Goal: Transaction & Acquisition: Purchase product/service

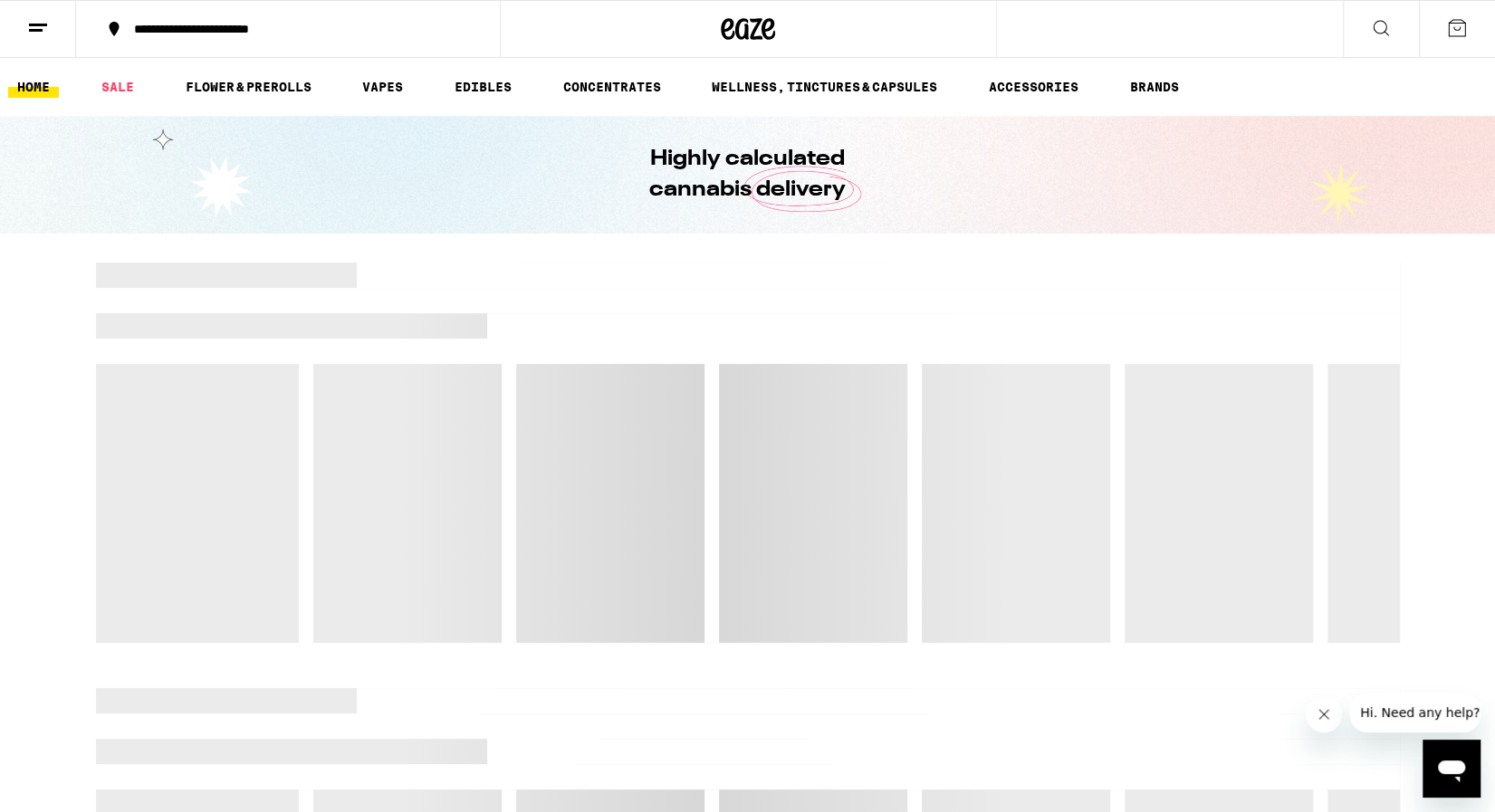
click at [1319, 718] on icon "Close message from company" at bounding box center [1324, 714] width 9 height 9
click at [1454, 29] on icon at bounding box center [1457, 28] width 16 height 16
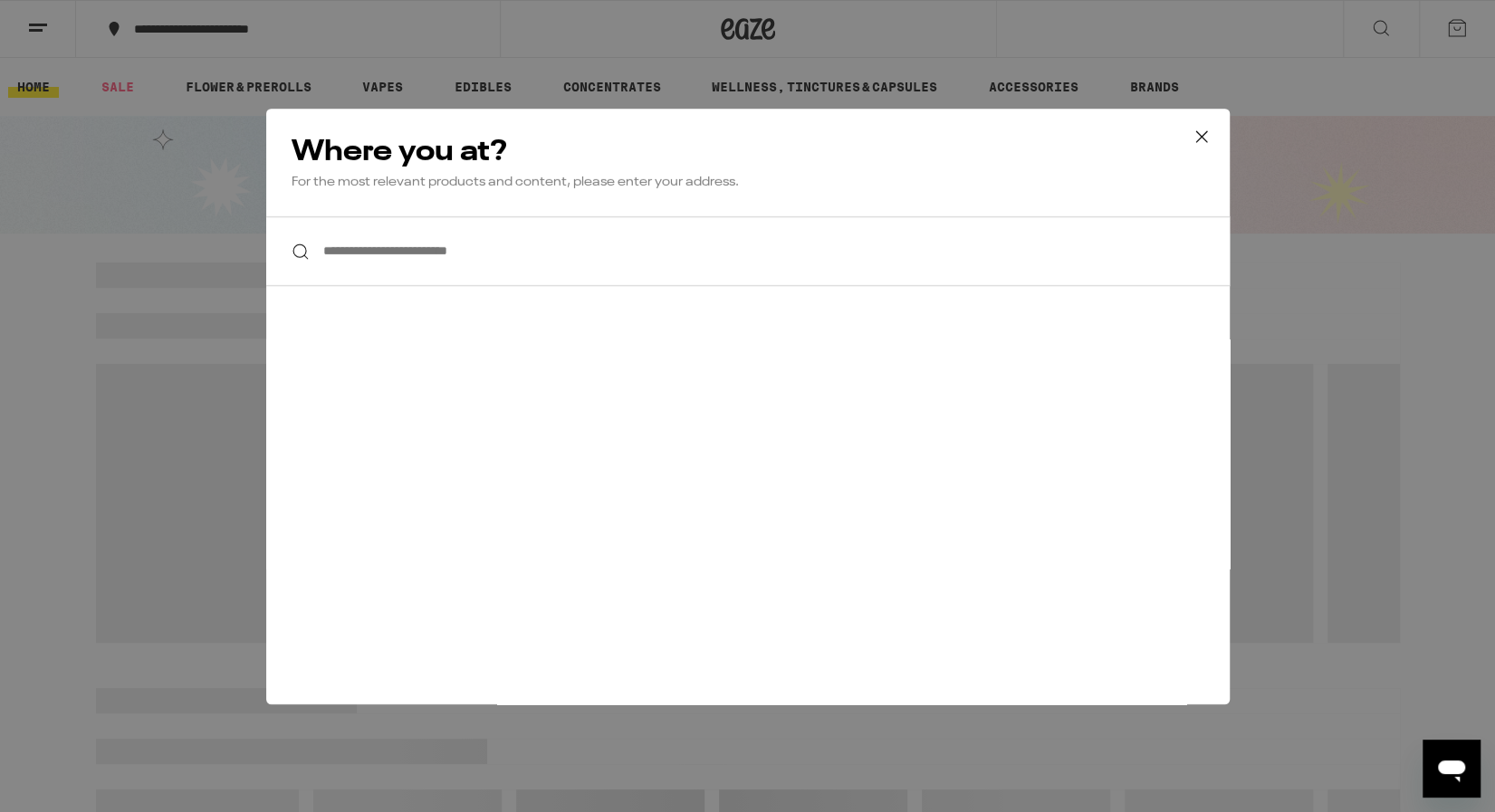
click at [593, 266] on input "**********" at bounding box center [748, 251] width 963 height 69
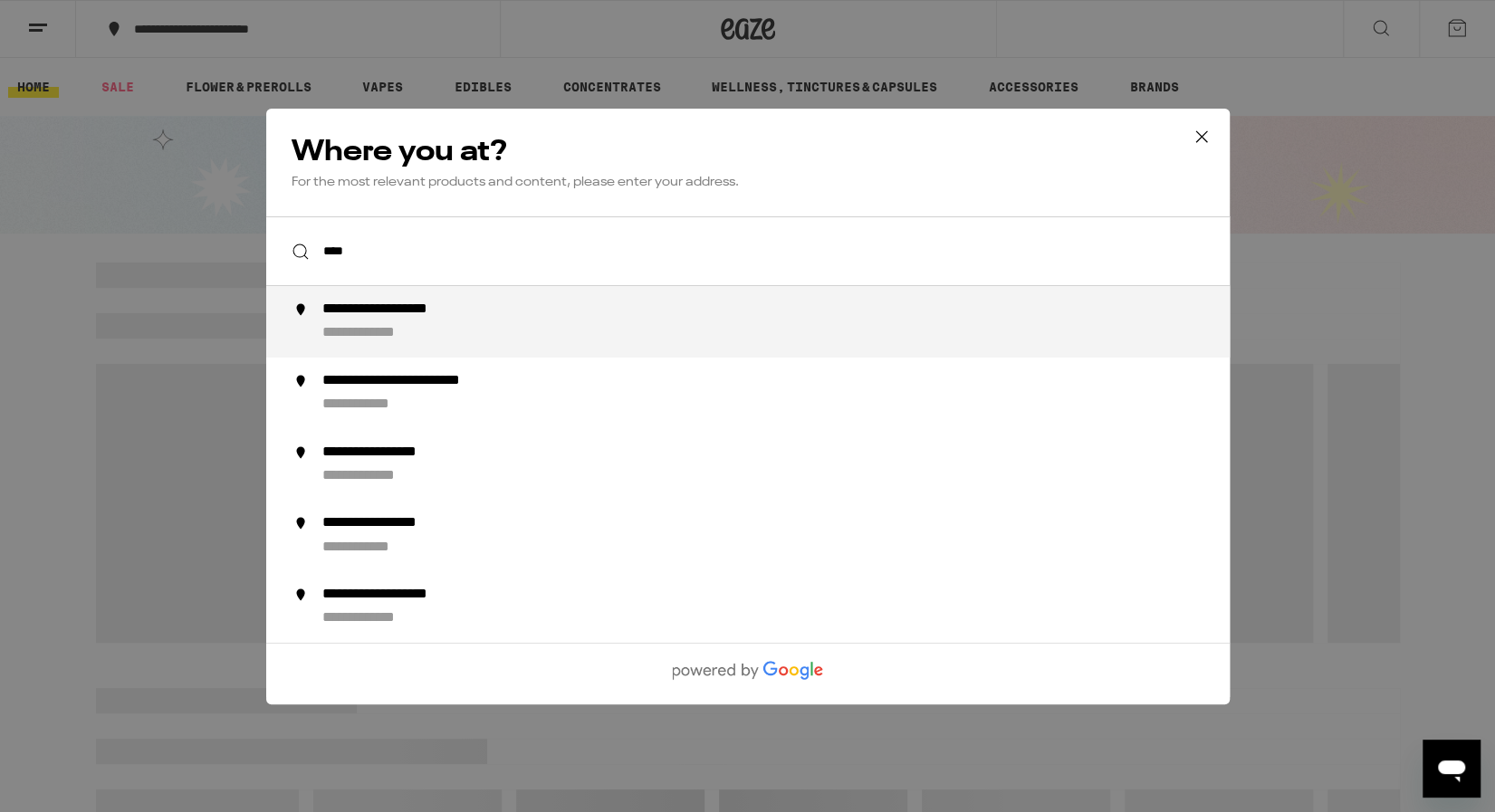
click at [560, 324] on div "**********" at bounding box center [782, 322] width 923 height 43
type input "**********"
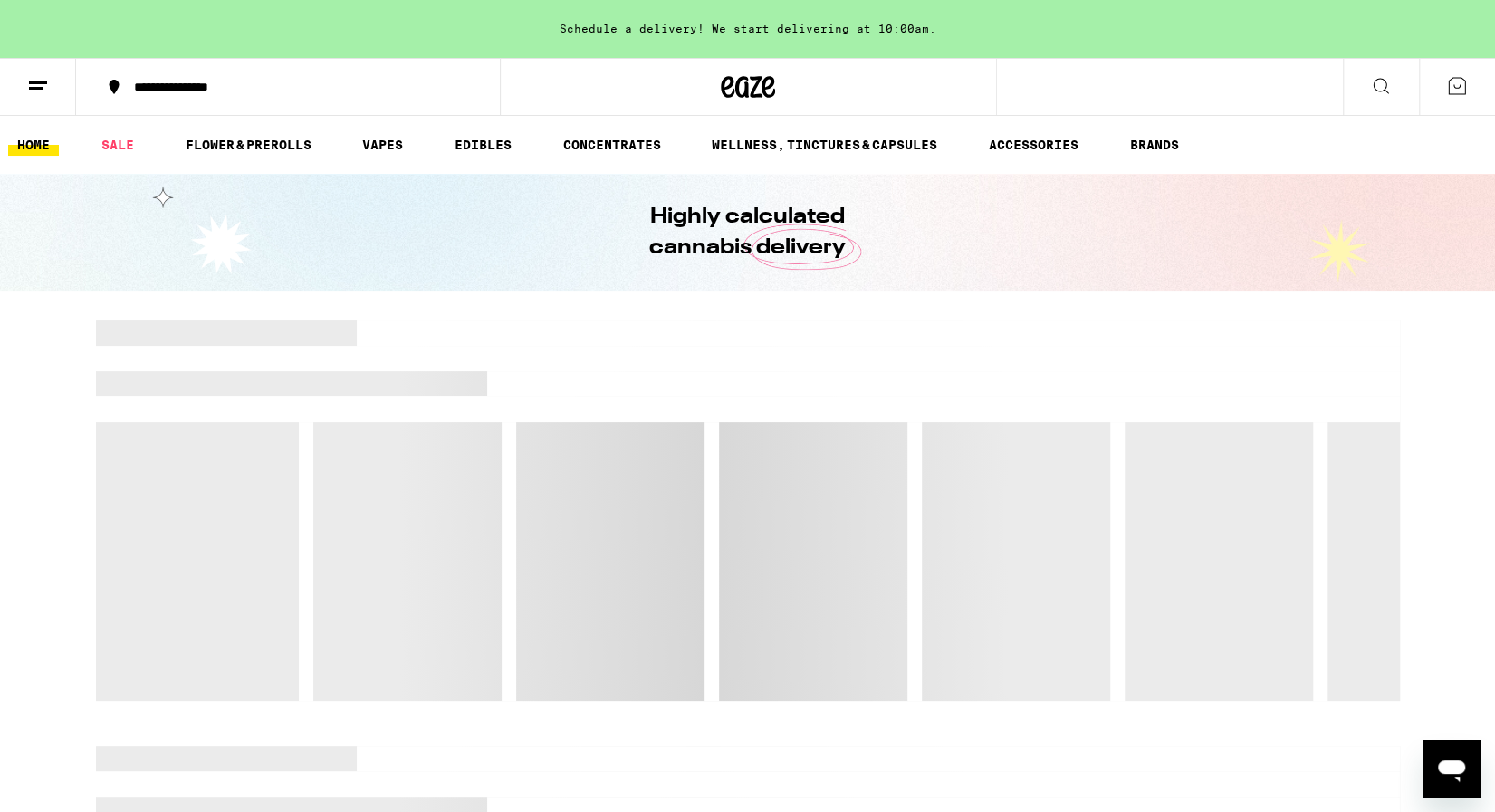
click at [30, 83] on icon at bounding box center [38, 86] width 22 height 22
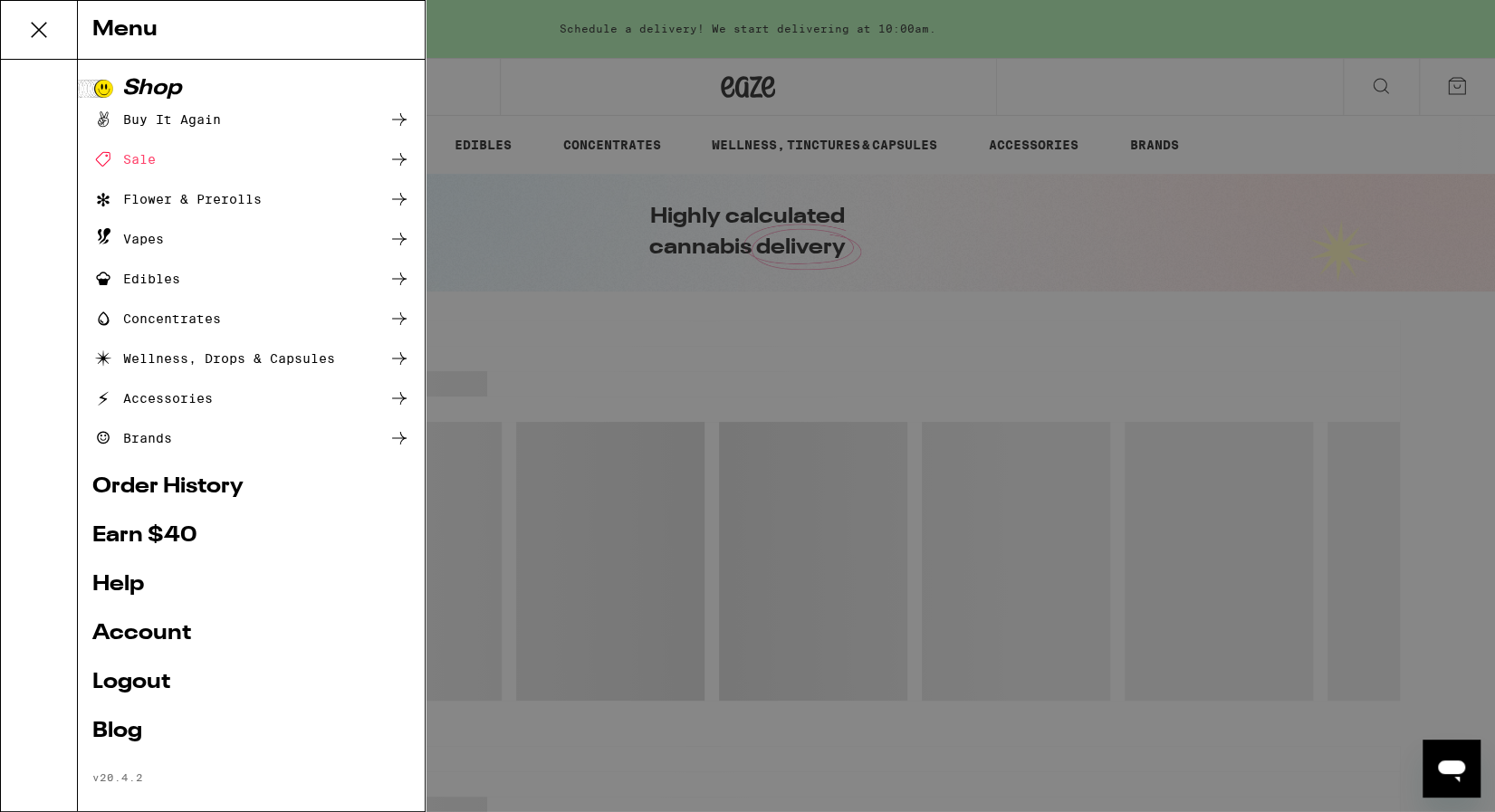
click at [162, 479] on link "Order History" at bounding box center [251, 487] width 317 height 22
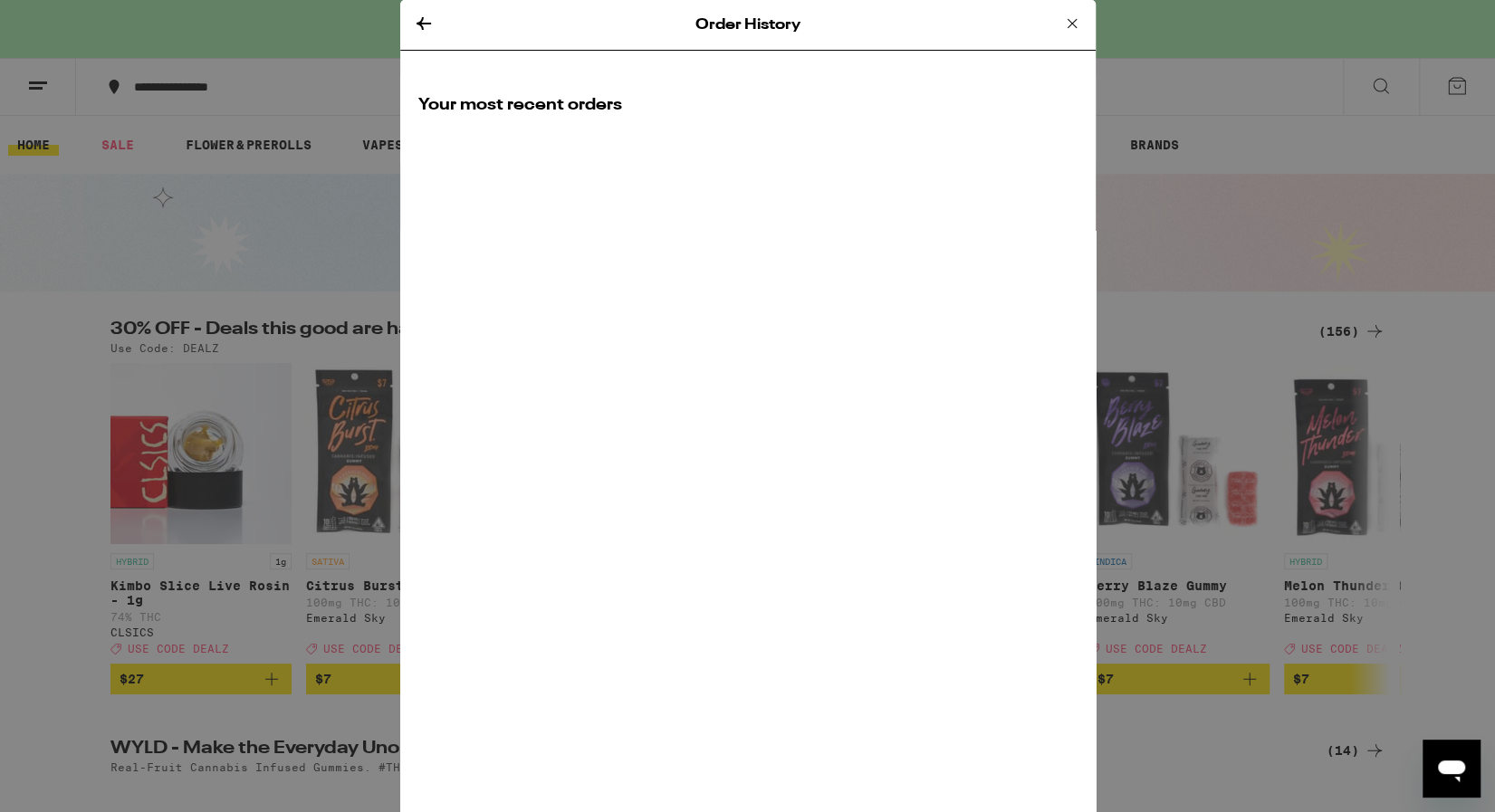
click at [409, 24] on div "Order History" at bounding box center [748, 25] width 695 height 50
click at [422, 16] on icon at bounding box center [424, 24] width 22 height 22
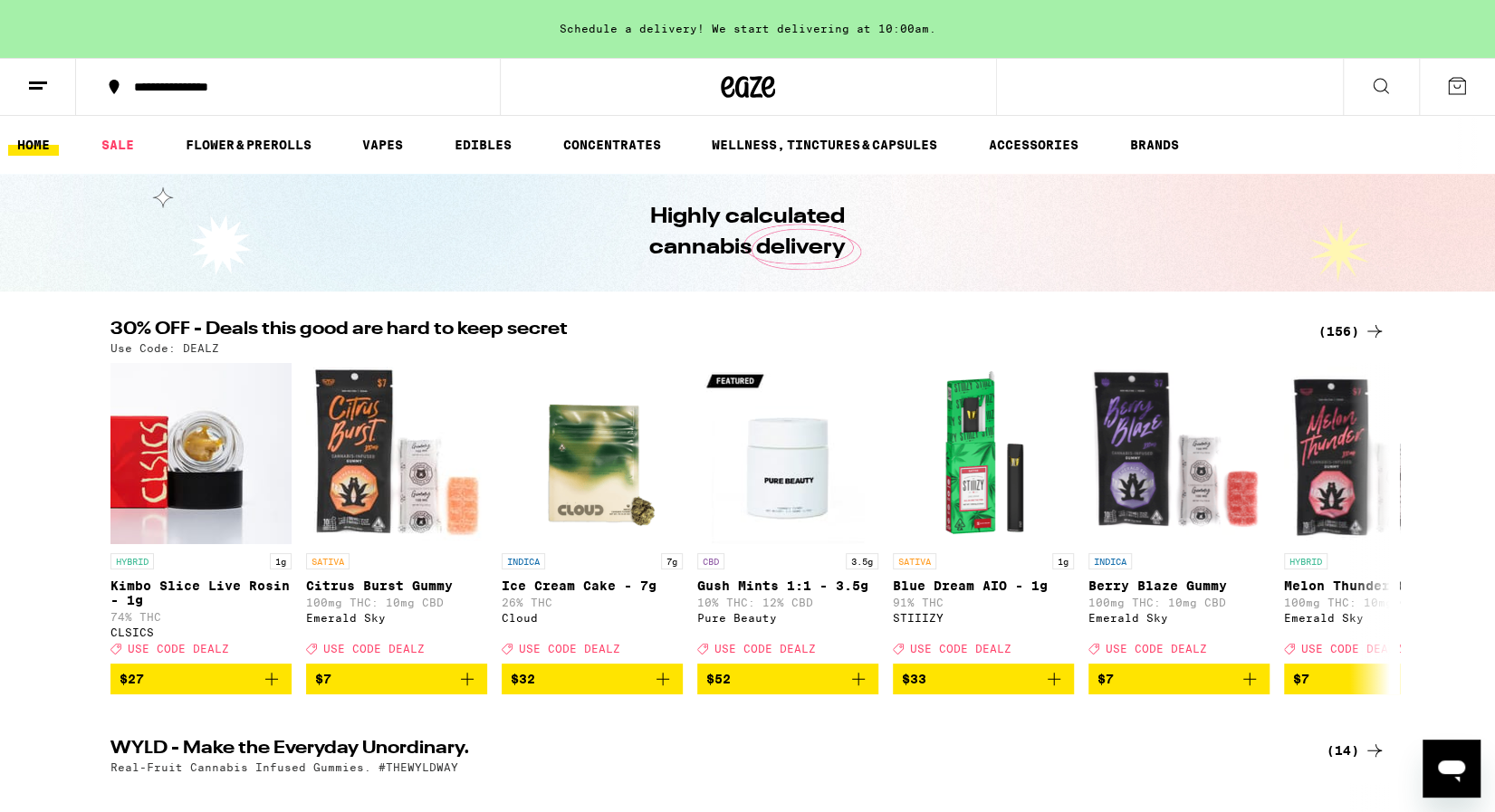
click at [50, 83] on button at bounding box center [38, 87] width 76 height 57
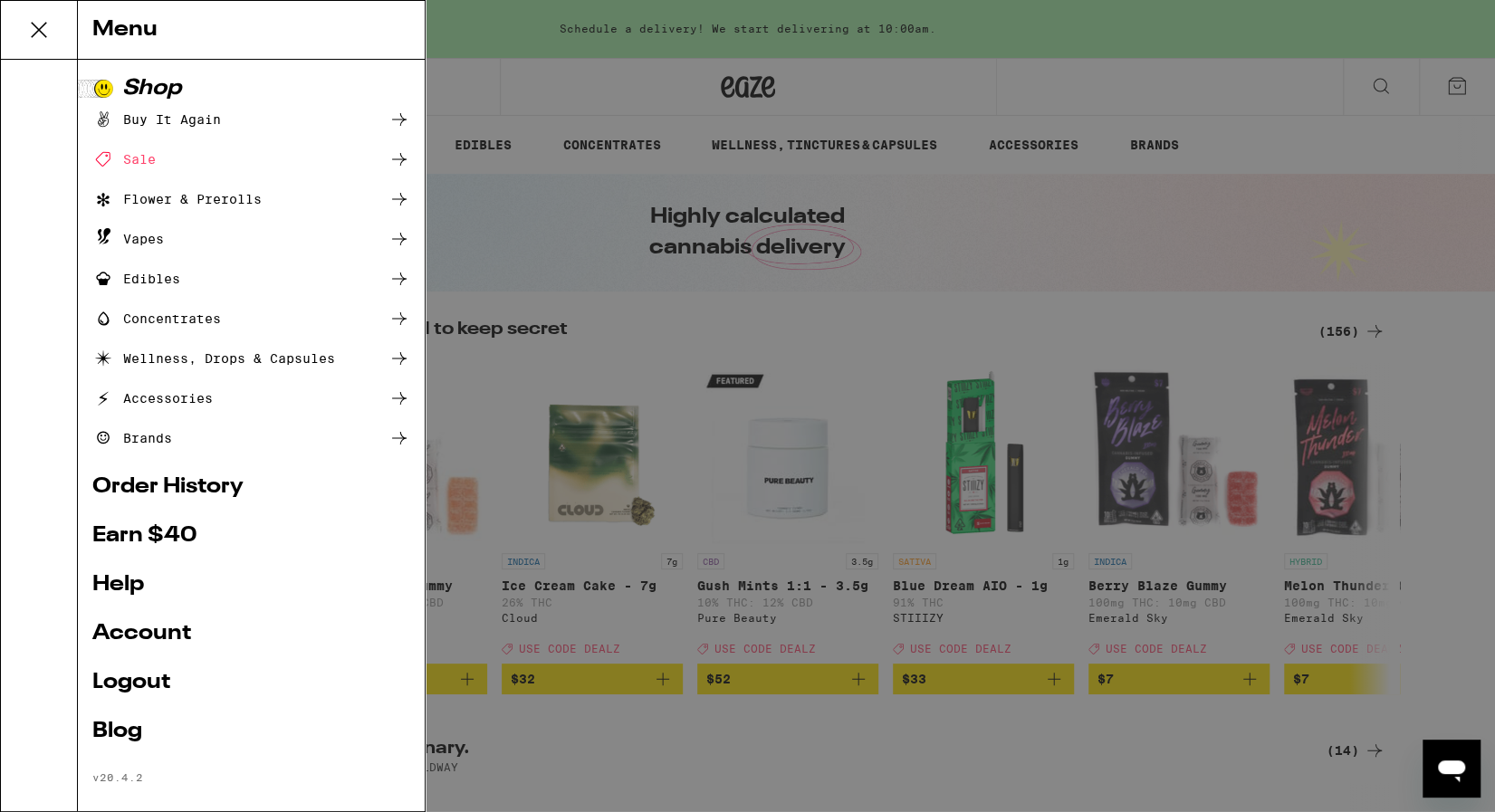
scroll to position [19, 0]
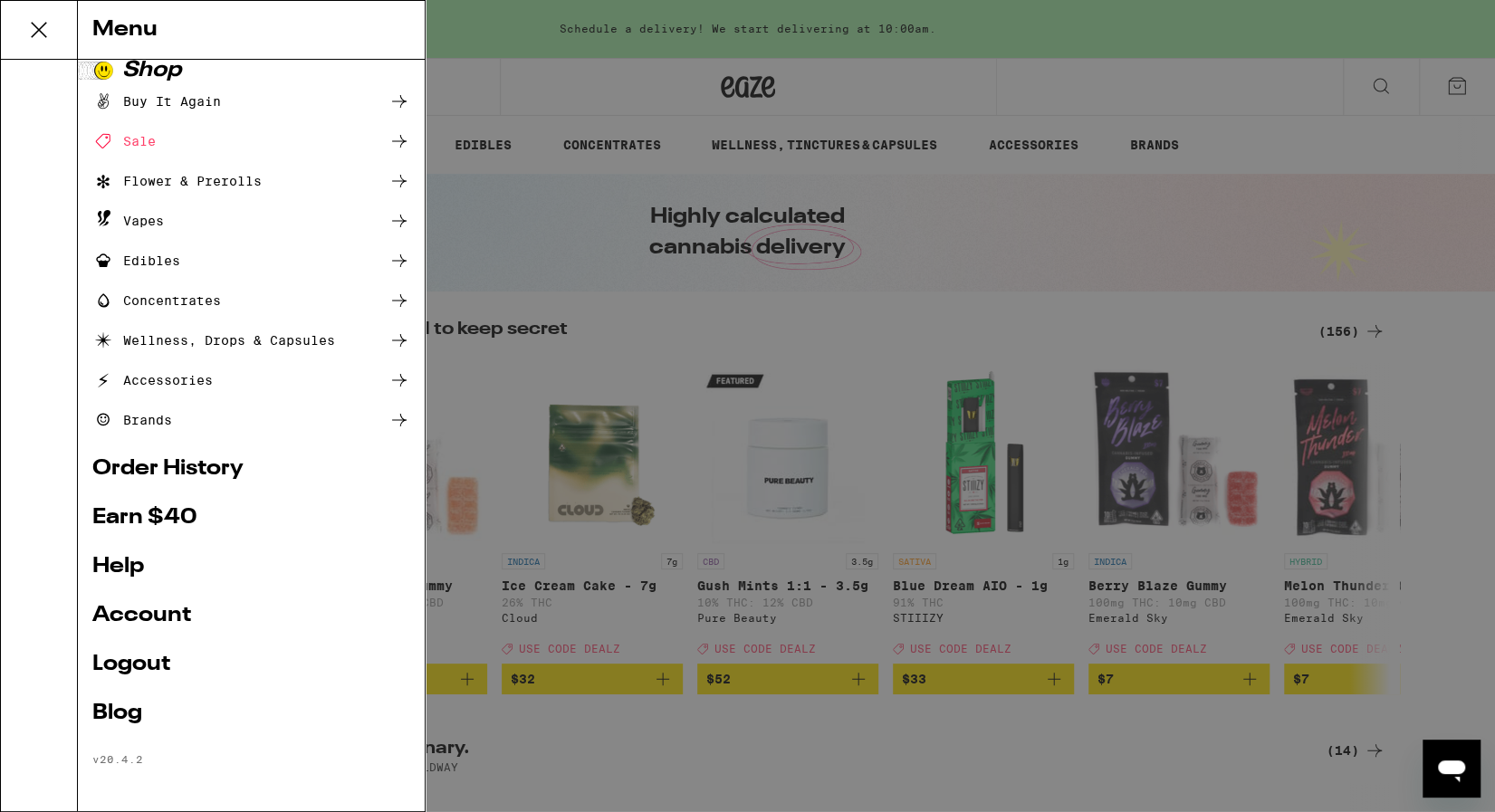
click at [132, 607] on link "Account" at bounding box center [251, 615] width 317 height 22
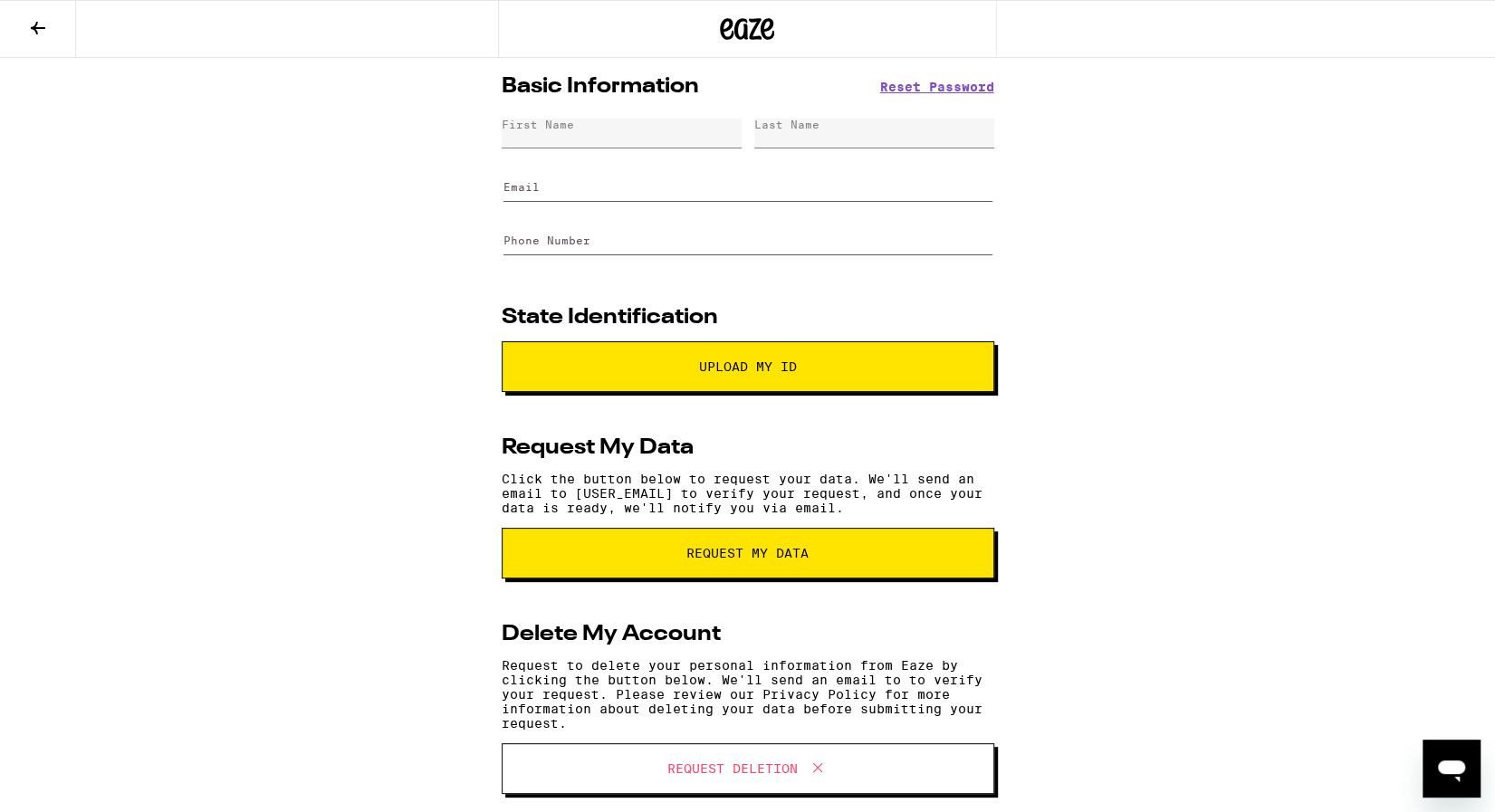
scroll to position [48, 0]
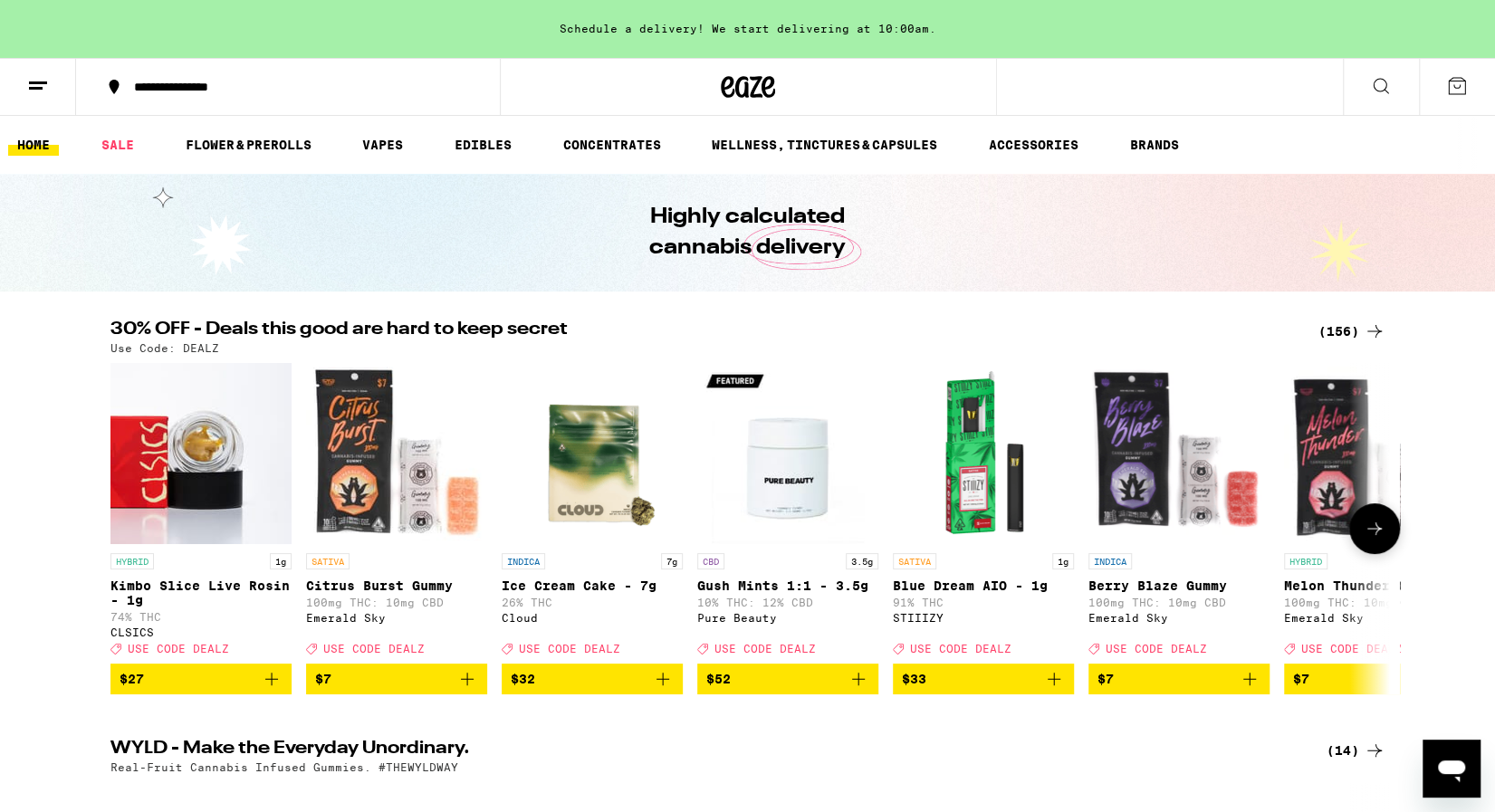
scroll to position [380, 0]
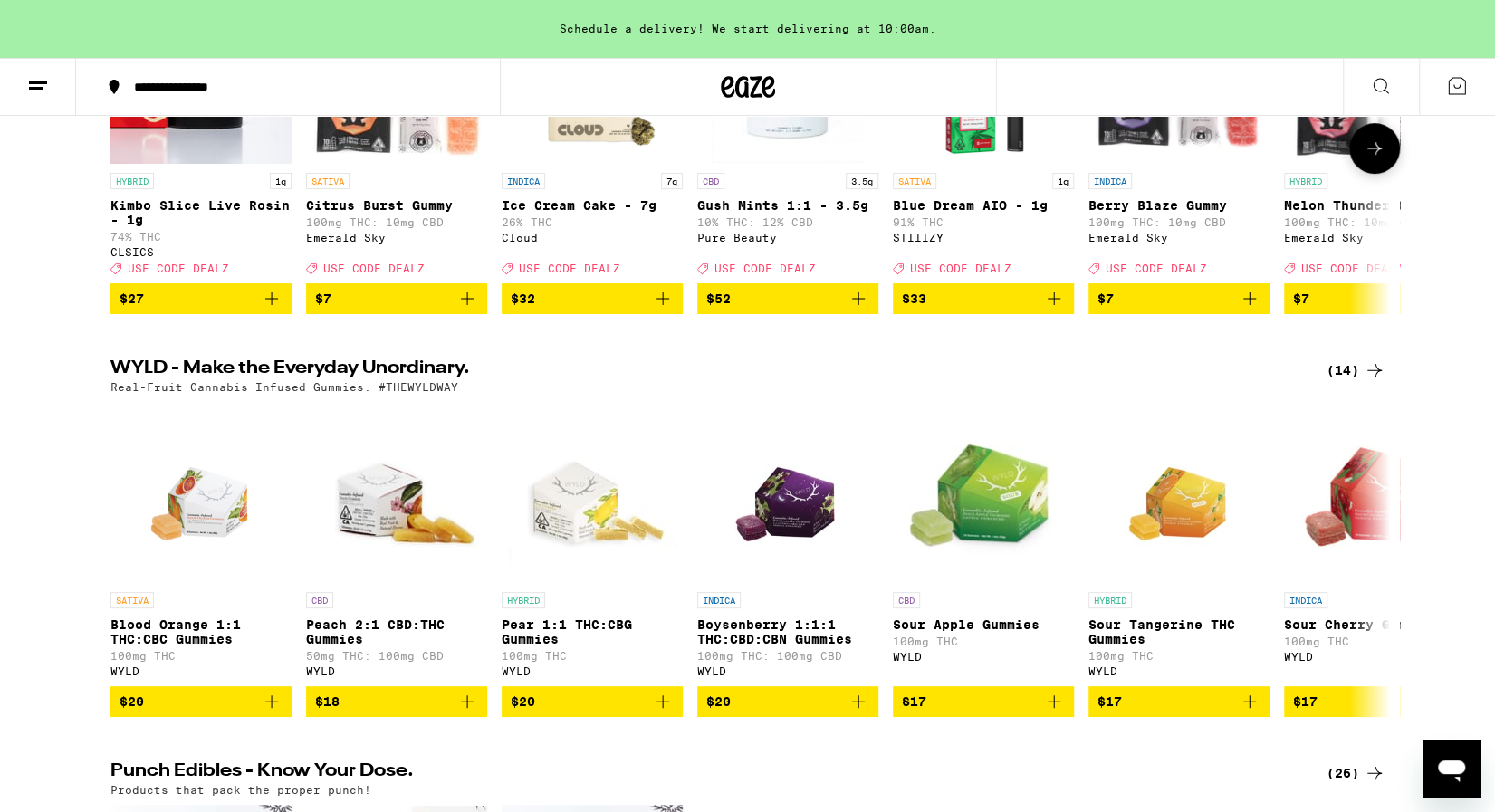
click at [55, 75] on button at bounding box center [38, 87] width 76 height 57
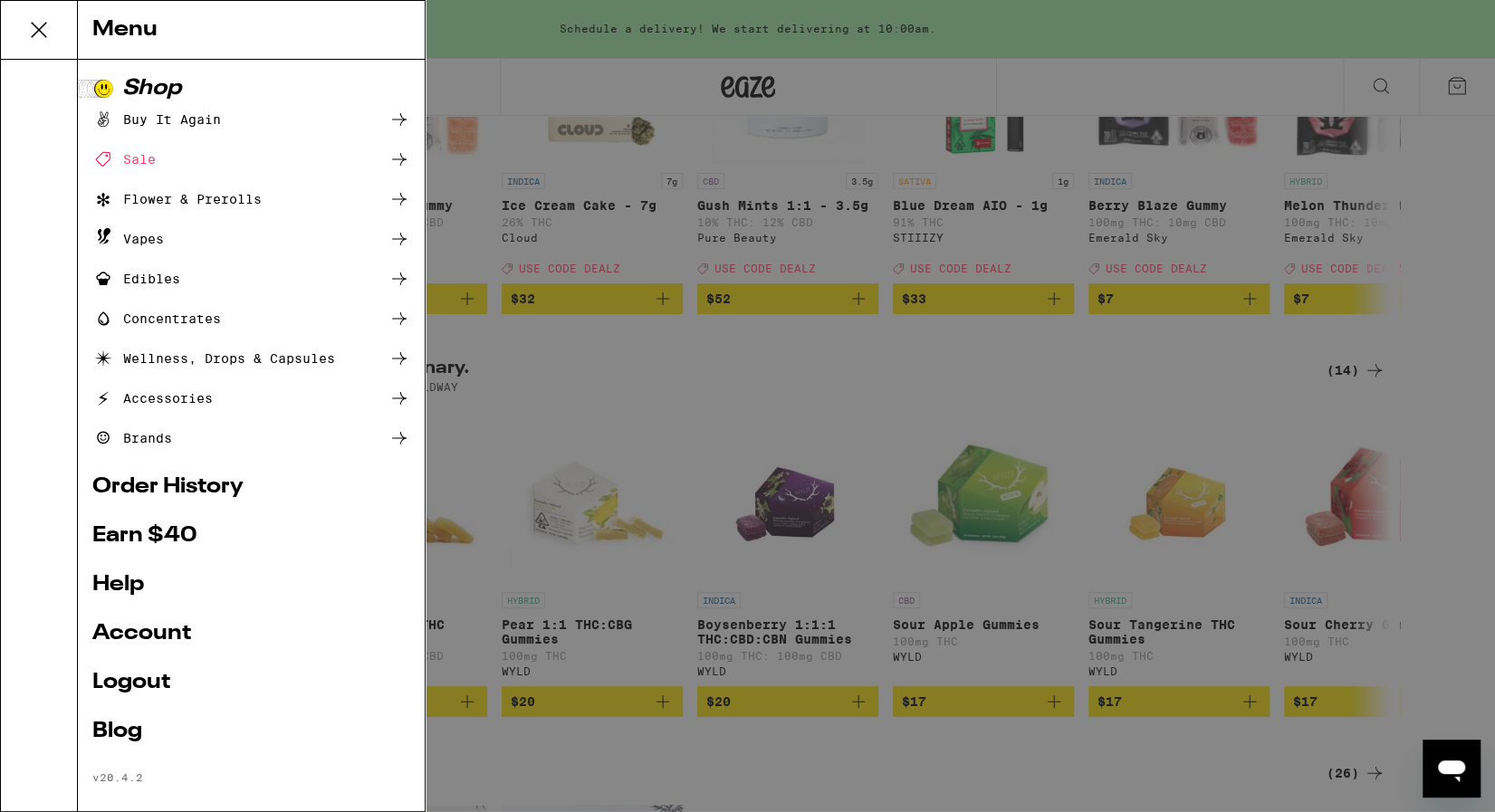
scroll to position [0, 0]
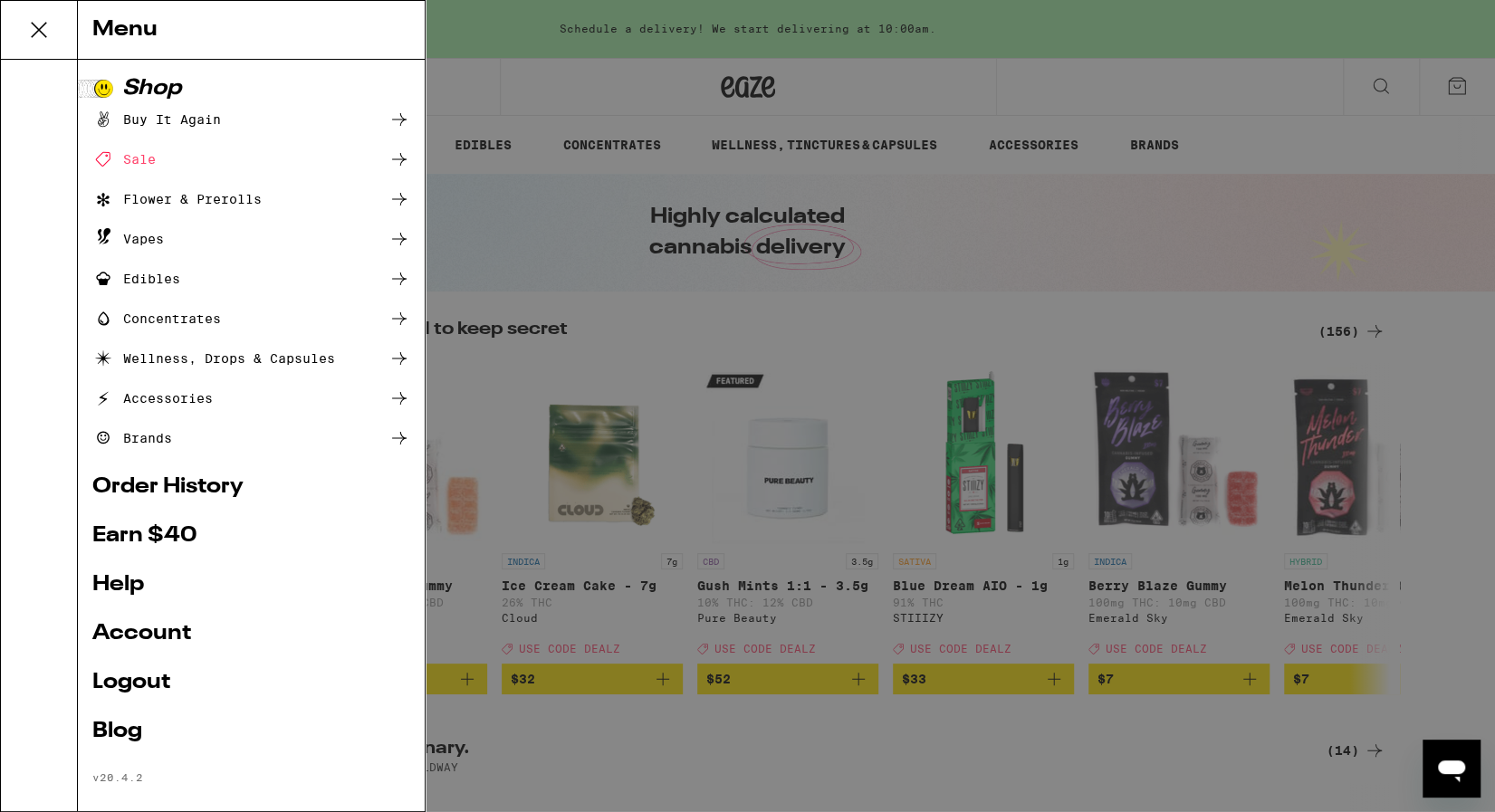
click at [39, 79] on div "Menu Shop Buy It Again Sale Flower & Prerolls Vapes Edibles Concentrates Wellne…" at bounding box center [748, 406] width 1495 height 812
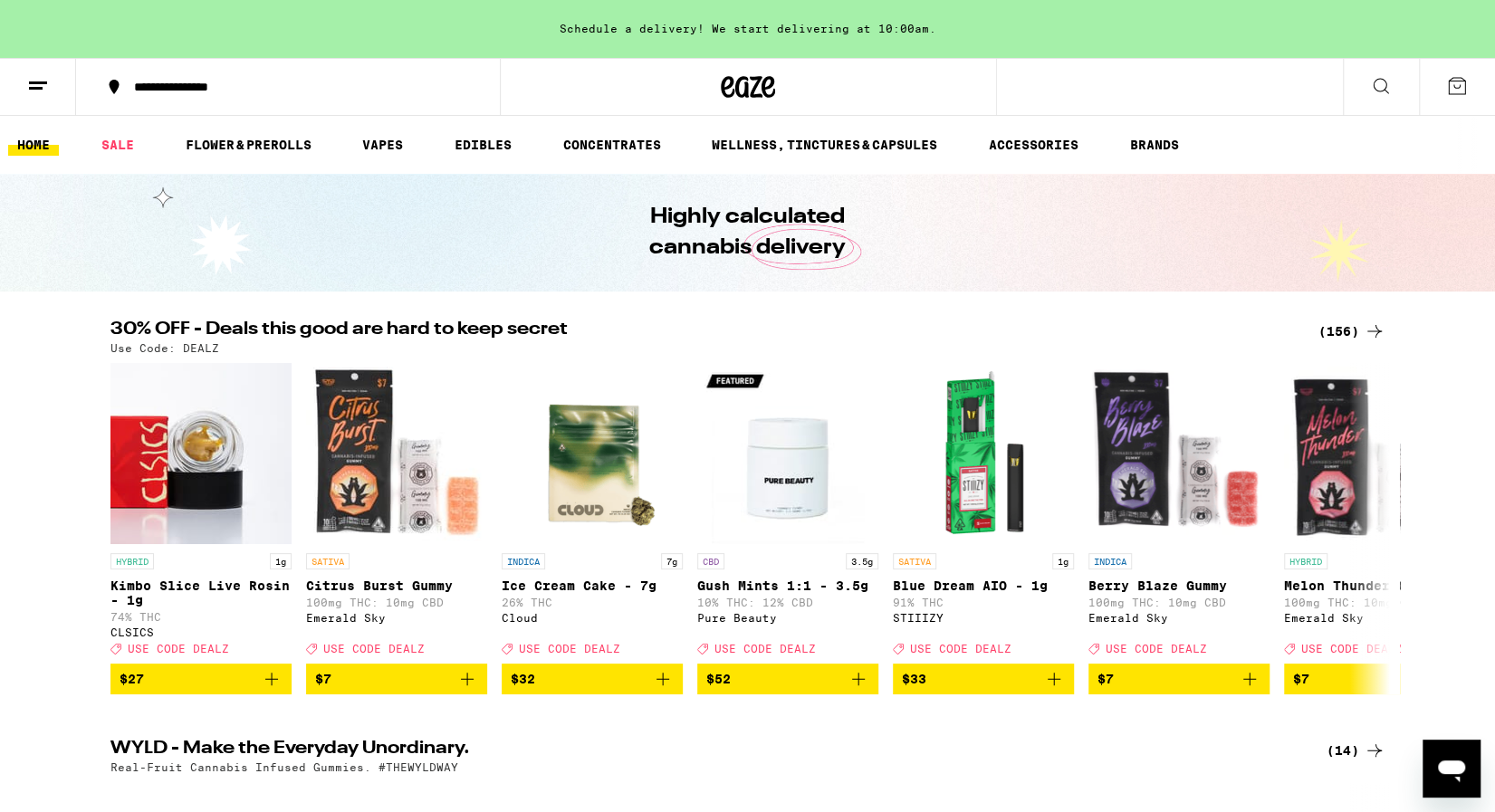
click at [39, 79] on icon at bounding box center [38, 86] width 22 height 22
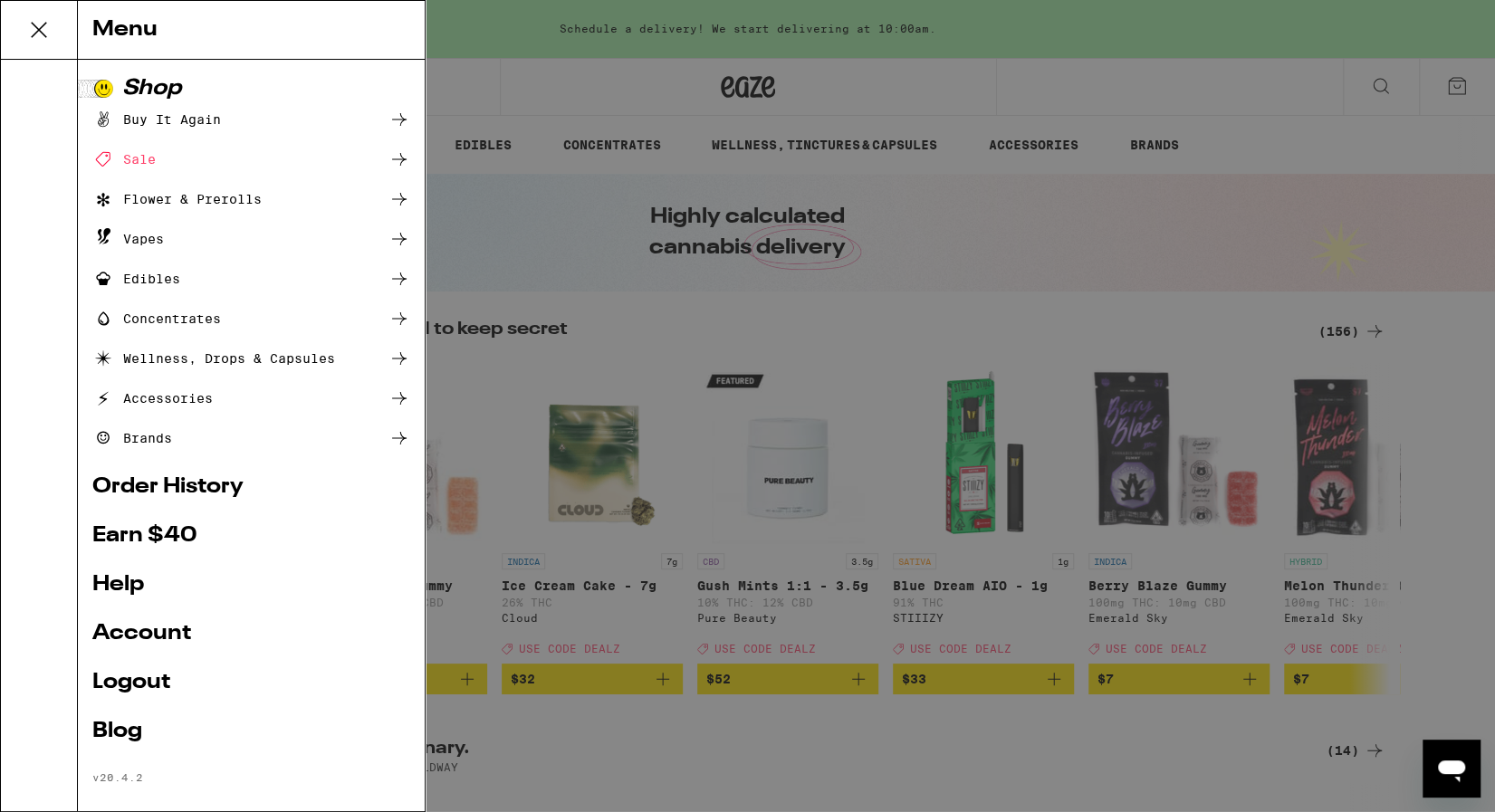
scroll to position [19, 0]
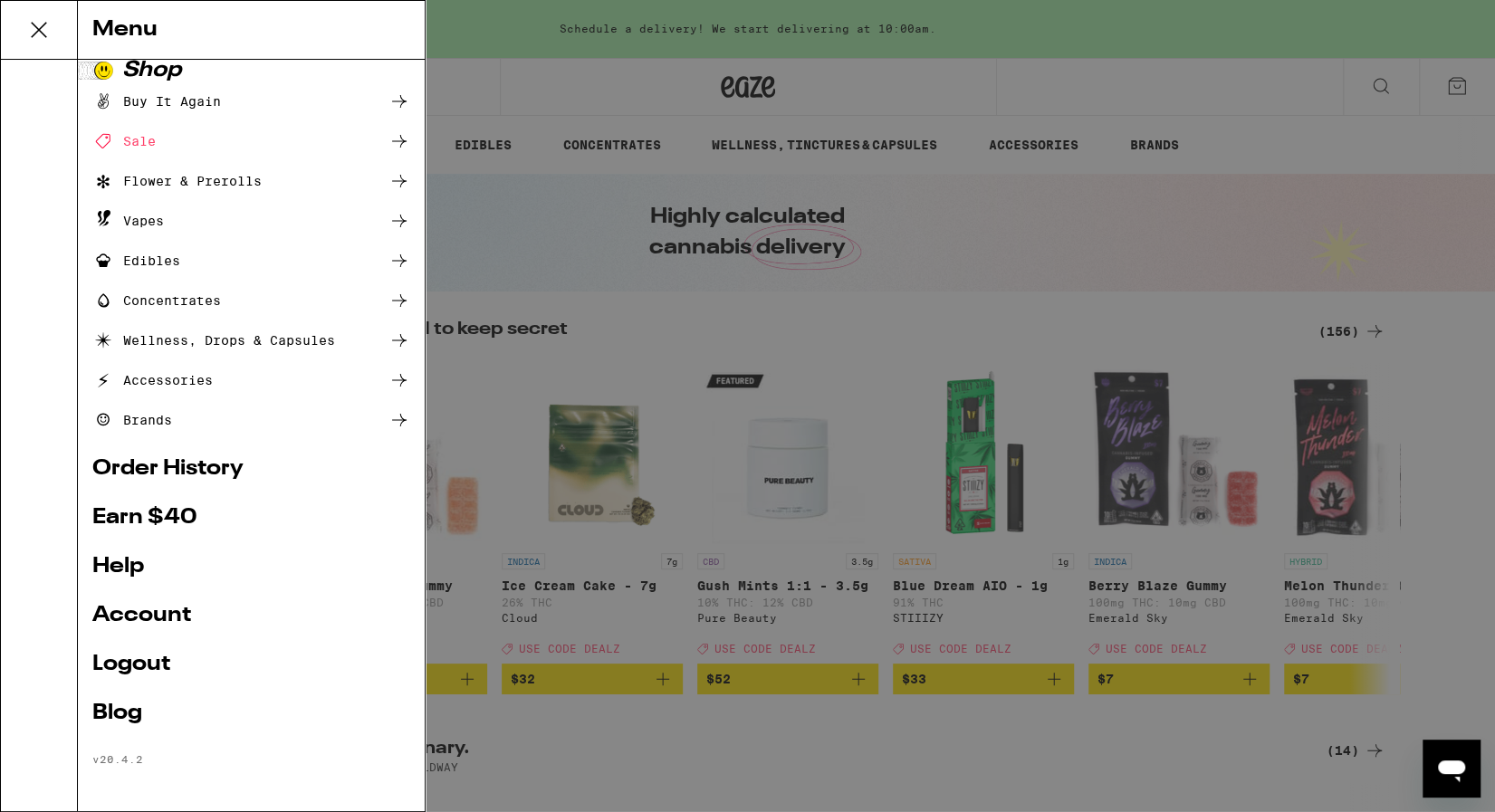
click at [134, 677] on ul "Shop Buy It Again Sale Flower & Prerolls Vapes Edibles Concentrates Wellness, D…" at bounding box center [251, 412] width 317 height 706
click at [127, 664] on link "Logout" at bounding box center [251, 664] width 317 height 22
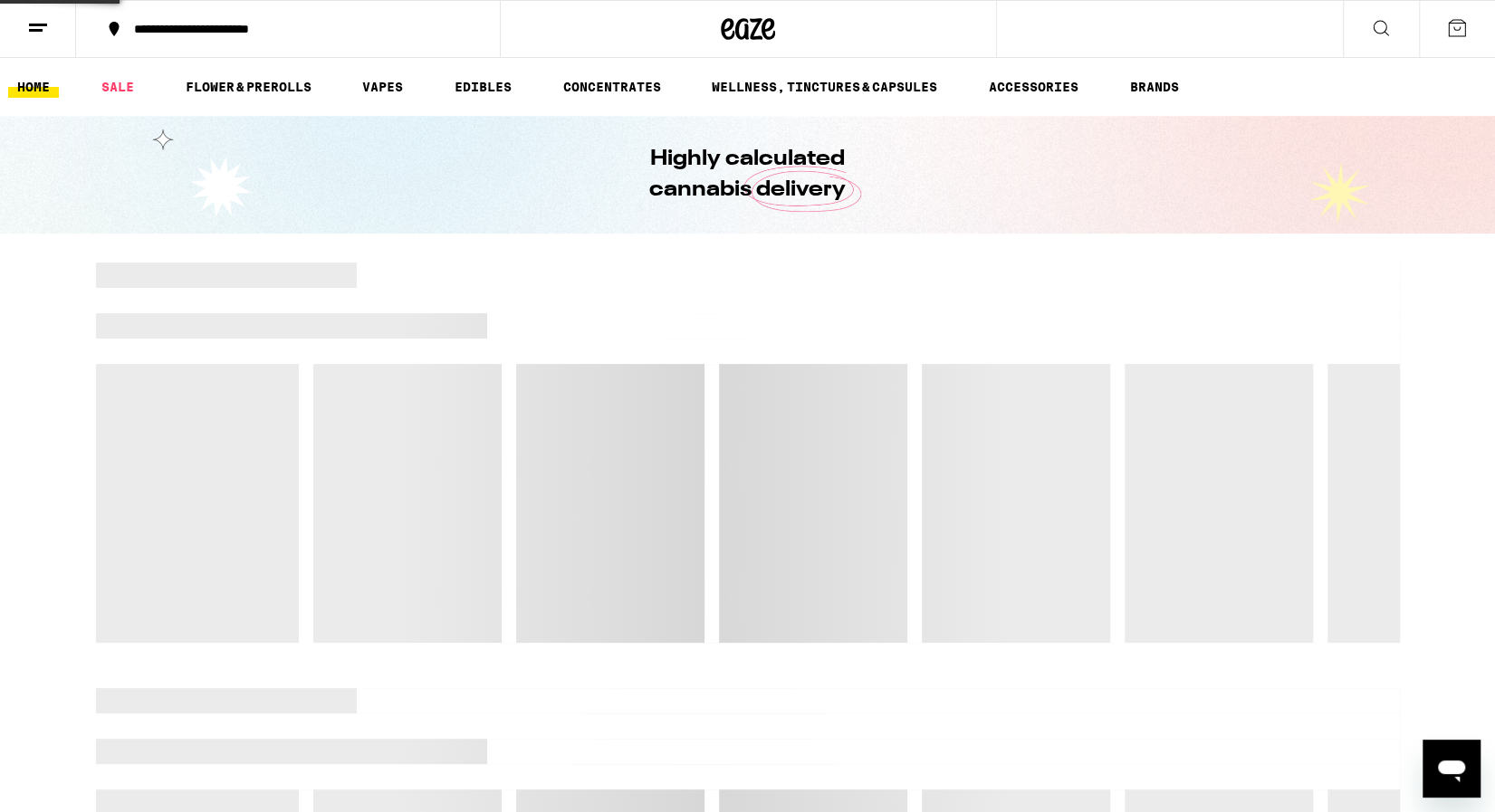
scroll to position [0, 0]
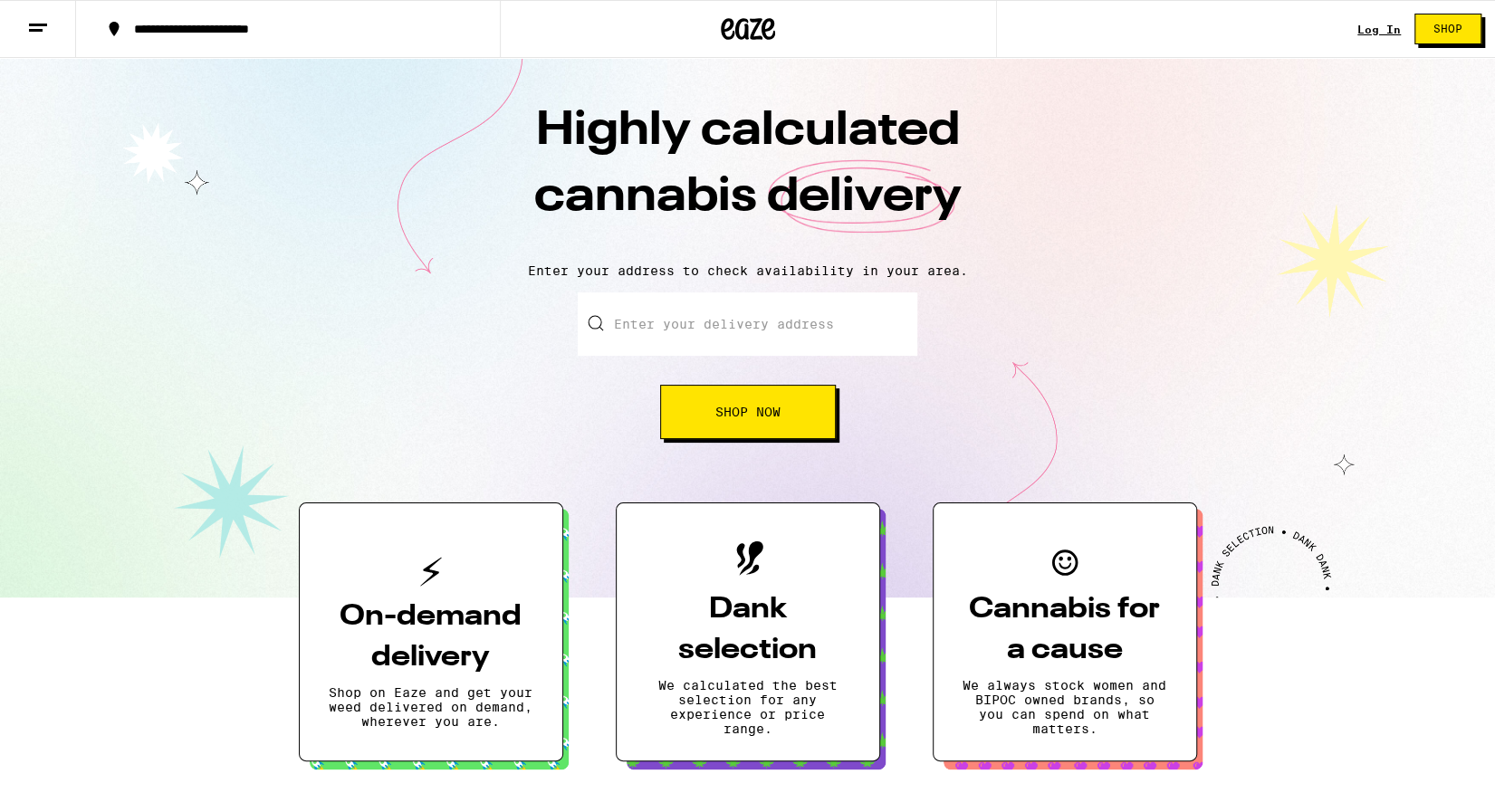
click at [1383, 29] on link "Log In" at bounding box center [1378, 29] width 43 height 12
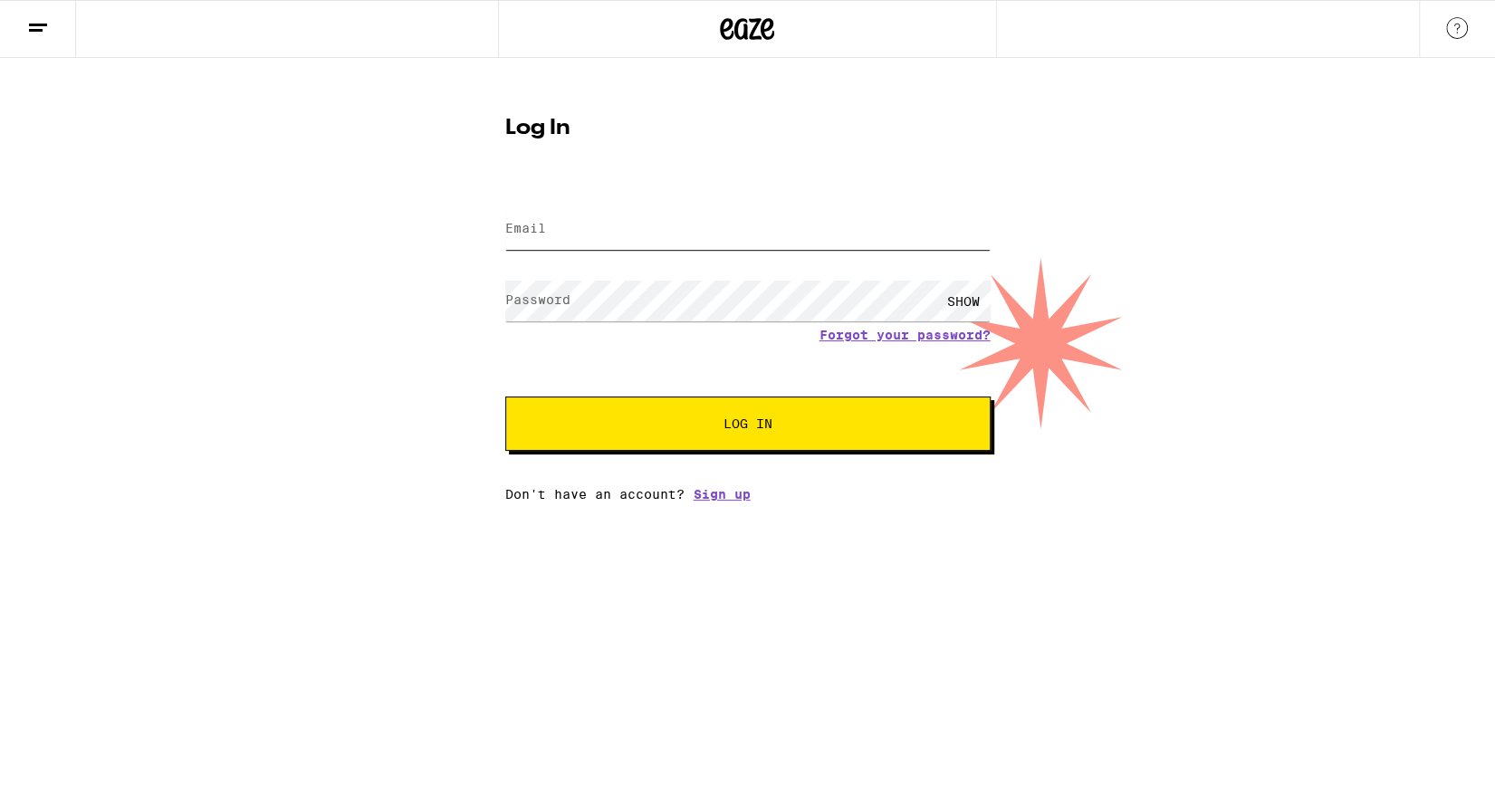
type input "[EMAIL_ADDRESS][DOMAIN_NAME]"
click at [758, 394] on form "Email Email [EMAIL_ADDRESS][DOMAIN_NAME] Password Password SHOW Forgot your pas…" at bounding box center [748, 317] width 485 height 266
click at [758, 409] on button "Log In" at bounding box center [748, 422] width 485 height 54
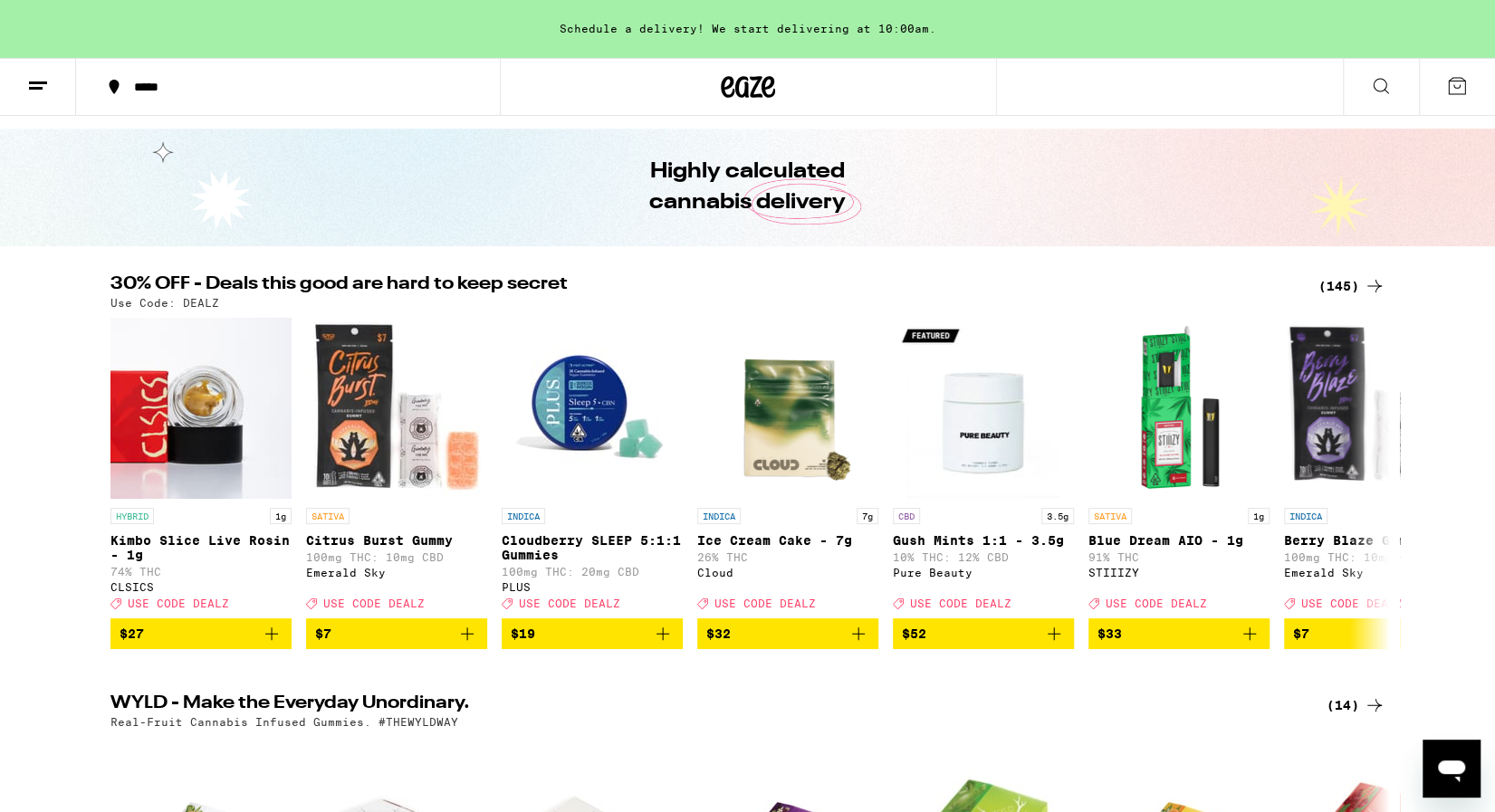
scroll to position [54, 0]
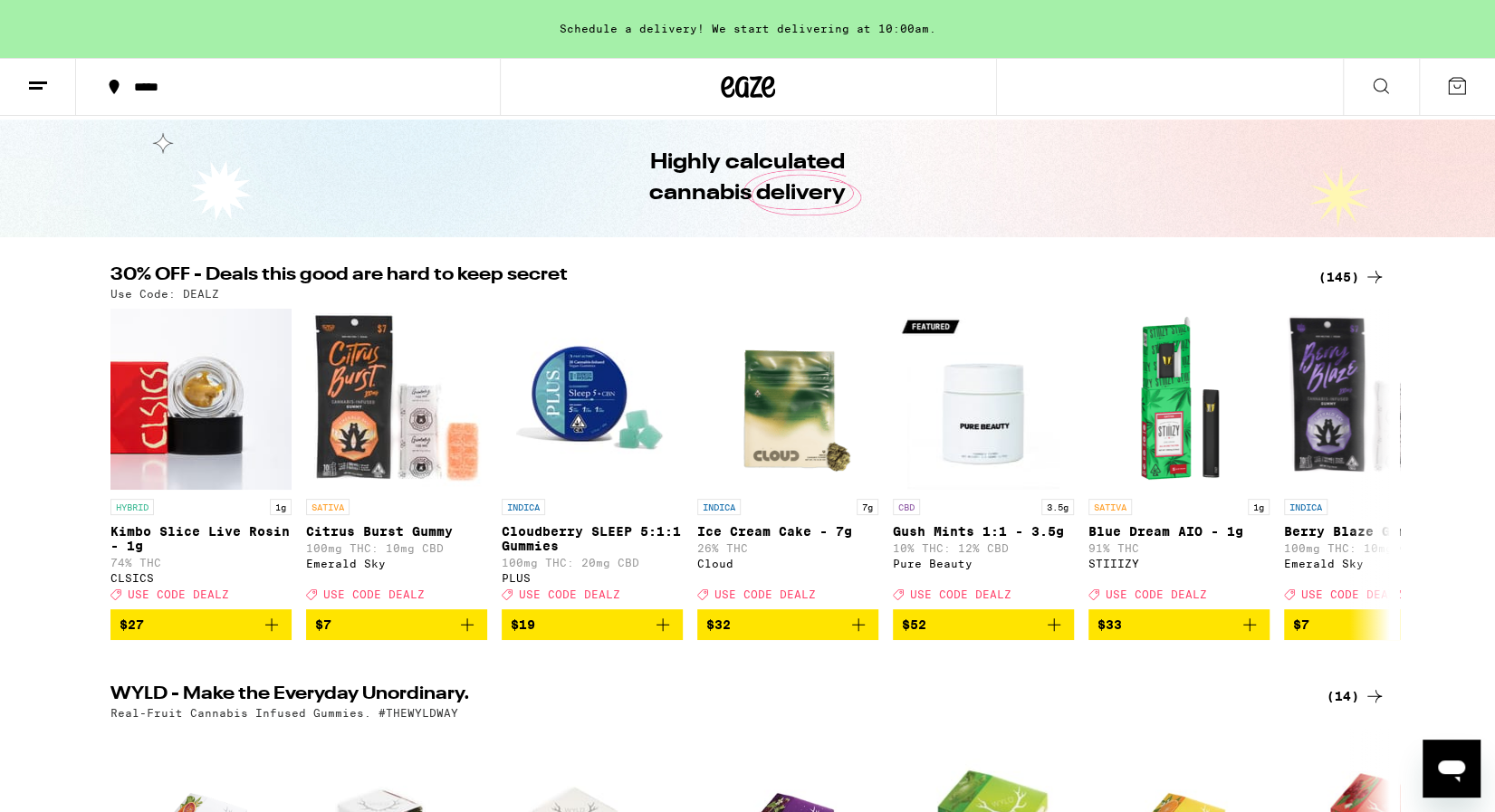
click at [1357, 275] on div "(145)" at bounding box center [1351, 277] width 67 height 22
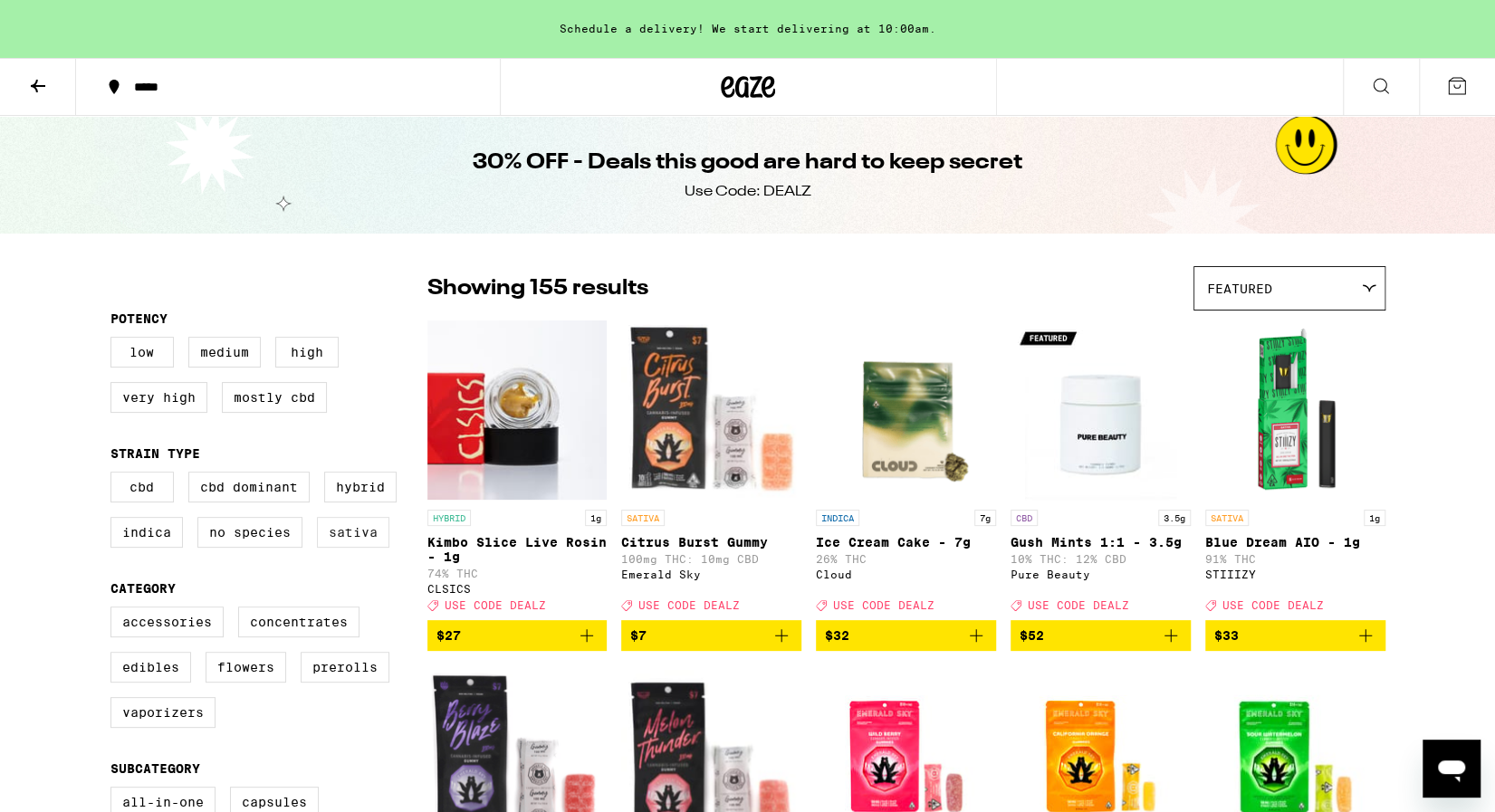
click at [340, 536] on label "Sativa" at bounding box center [352, 532] width 72 height 31
click at [115, 475] on input "Sativa" at bounding box center [114, 475] width 1 height 1
checkbox input "true"
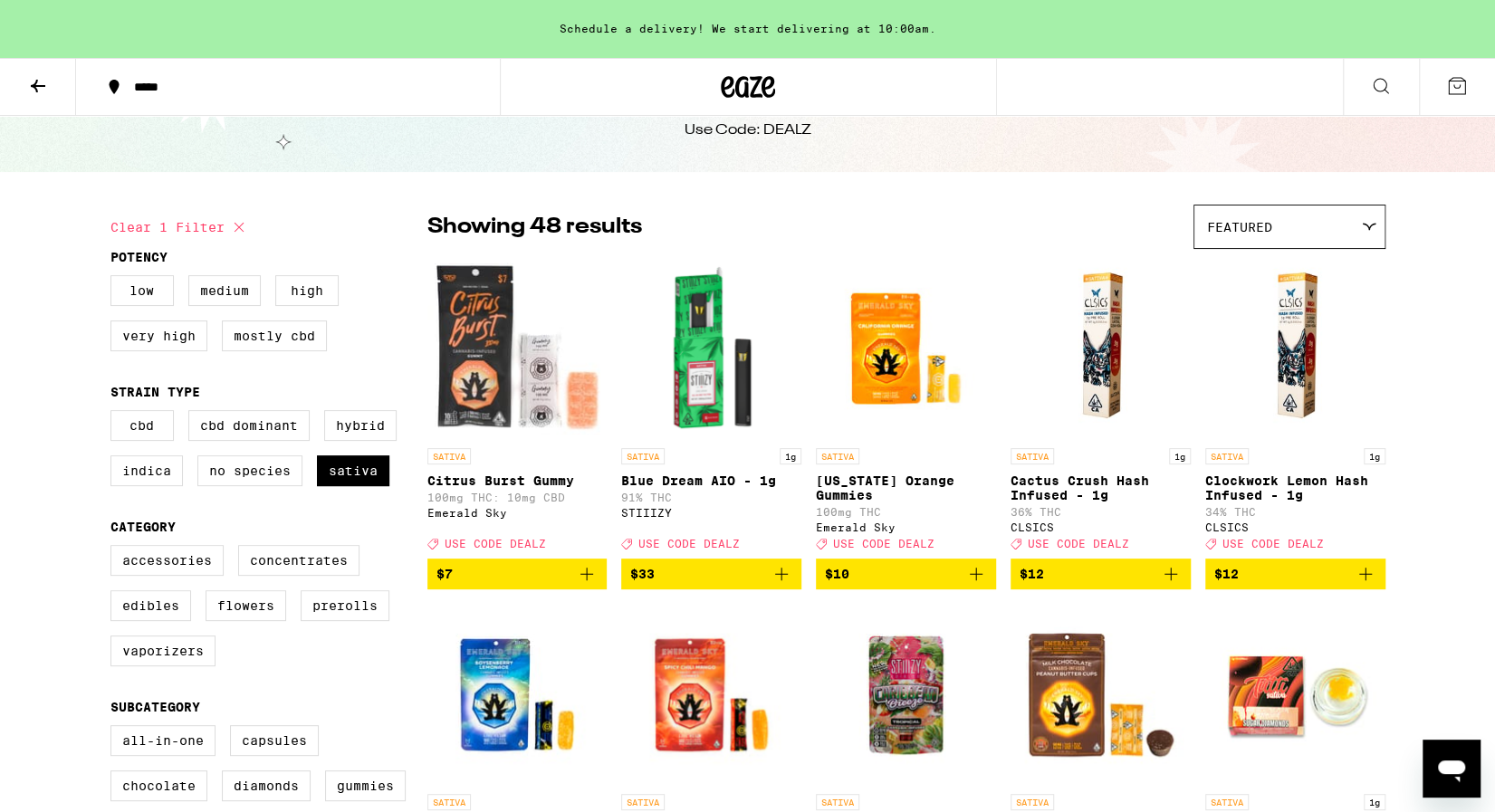
scroll to position [62, 0]
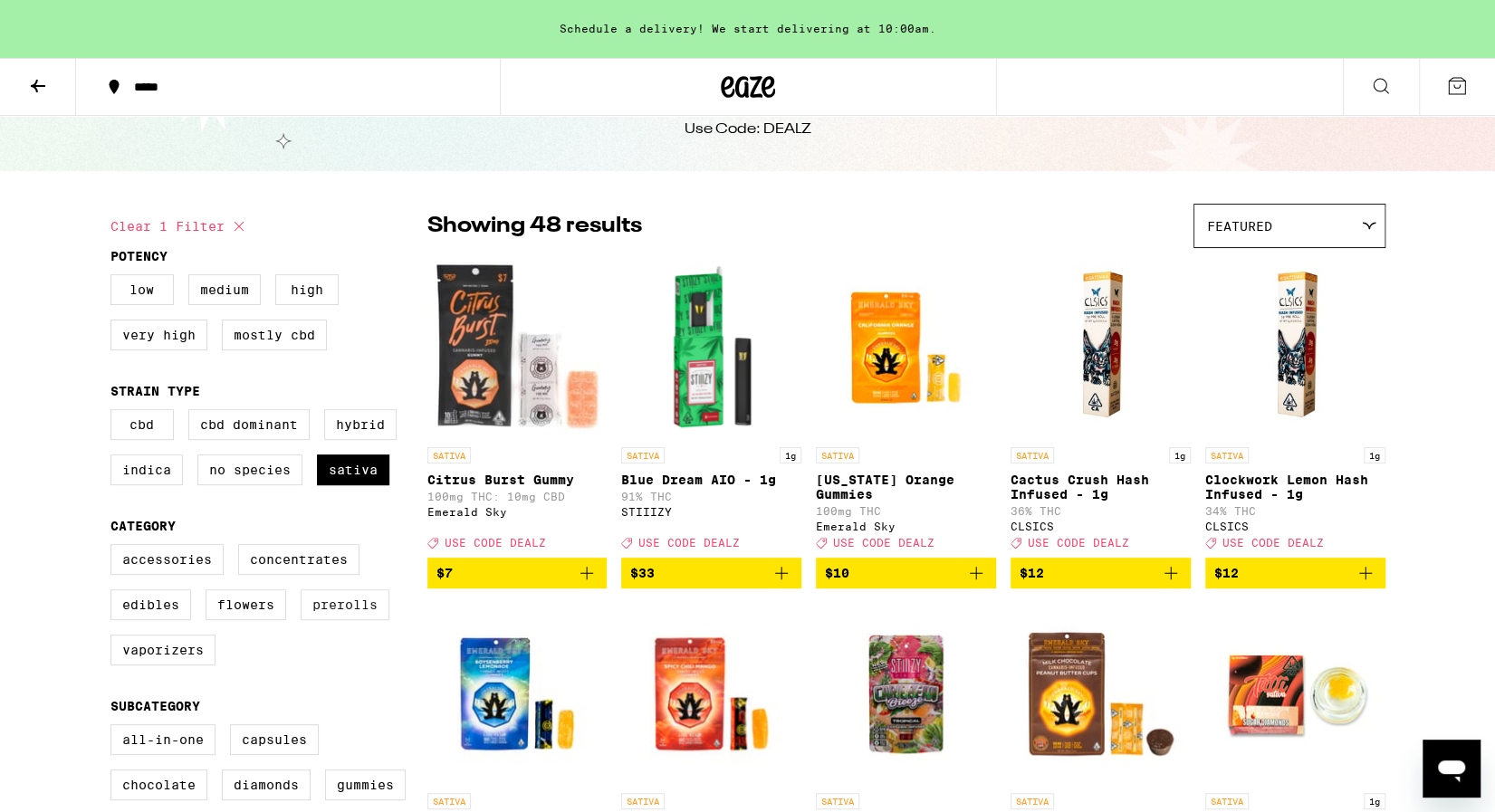
click at [310, 620] on label "Prerolls" at bounding box center [345, 604] width 89 height 31
click at [115, 548] on input "Prerolls" at bounding box center [114, 547] width 1 height 1
checkbox input "true"
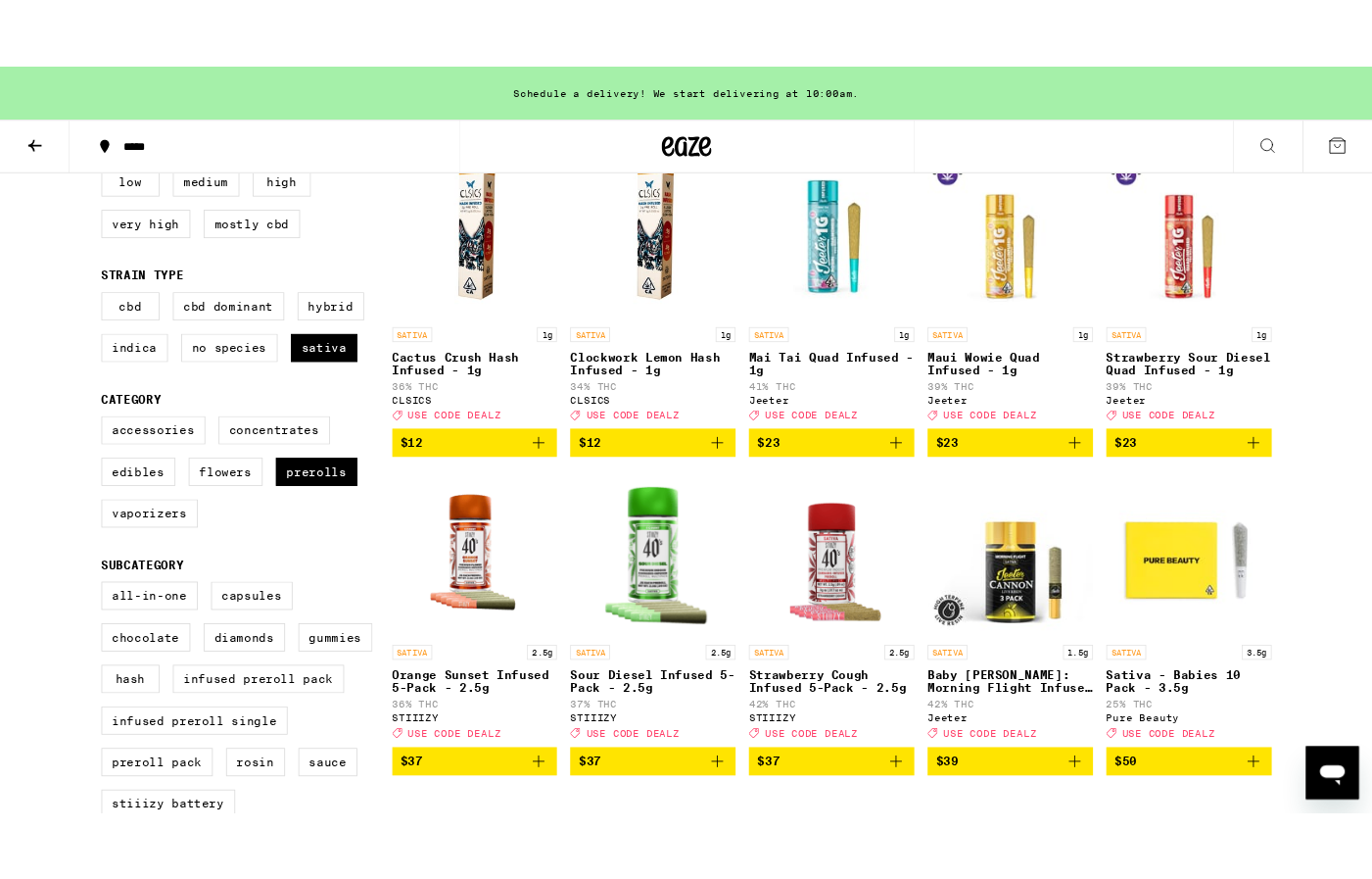
scroll to position [230, 0]
